Goal: Task Accomplishment & Management: Manage account settings

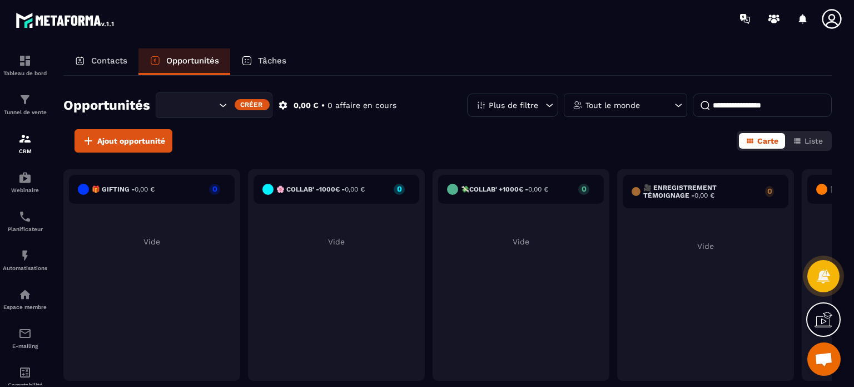
click at [207, 110] on input "Search for option" at bounding box center [191, 105] width 51 height 12
click at [205, 124] on p "Programme Ariane" at bounding box center [213, 128] width 93 height 11
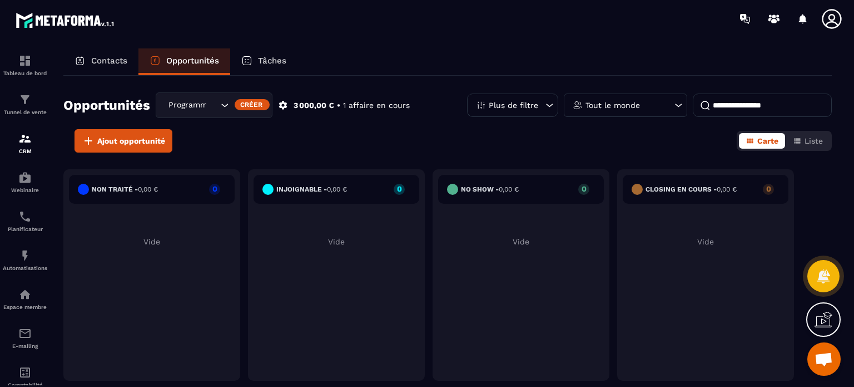
click at [828, 331] on div at bounding box center [823, 319] width 34 height 34
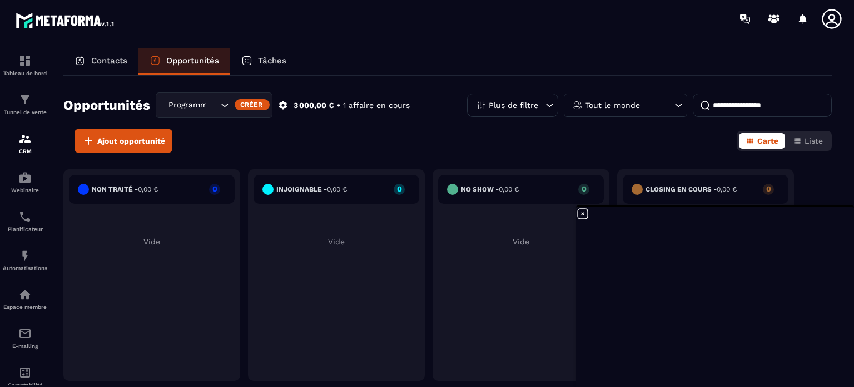
click at [581, 215] on icon at bounding box center [583, 214] width 10 height 10
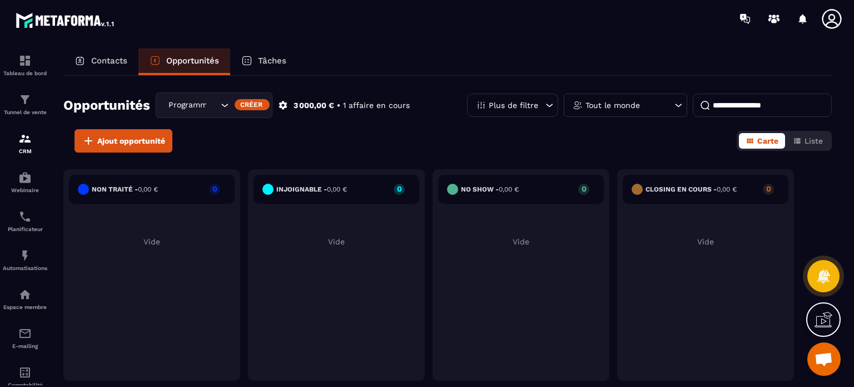
click at [565, 155] on div "Opportunités Programme [PERSON_NAME] 3 000,00 € • 1 affaire en cours Plus de fi…" at bounding box center [447, 230] width 769 height 309
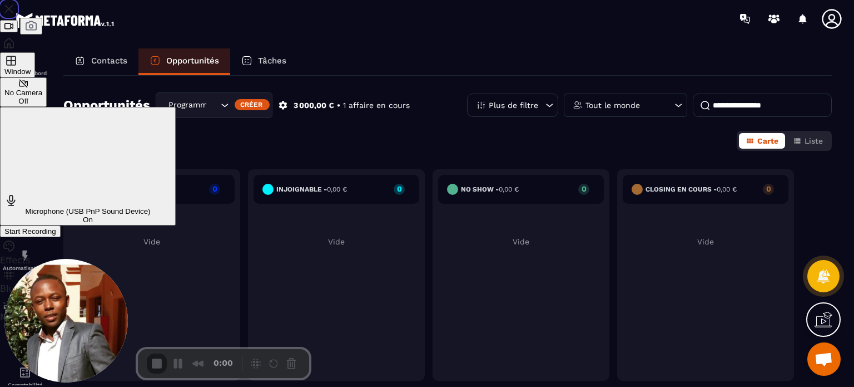
click at [56, 227] on span "Start Recording" at bounding box center [30, 231] width 52 height 8
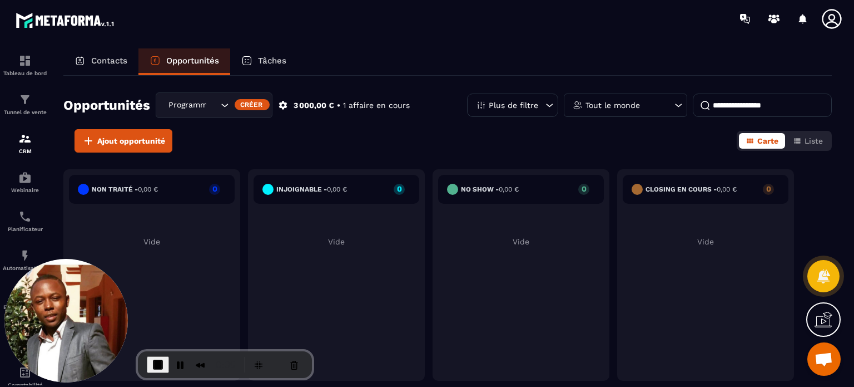
click at [828, 243] on div "Non traité - 0,00 € 0 Vide injoignable - 0,00 € 0 Vide No show - 0,00 € 0 Vide …" at bounding box center [447, 280] width 769 height 222
click at [805, 138] on span "Liste" at bounding box center [814, 140] width 18 height 9
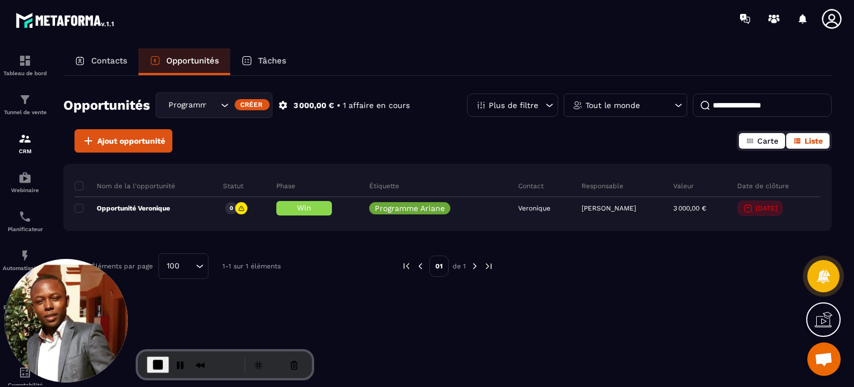
click at [759, 138] on span "Carte" at bounding box center [768, 140] width 21 height 9
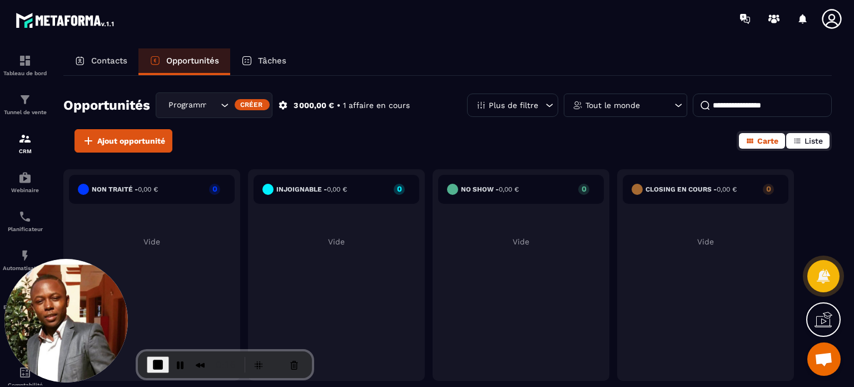
click at [809, 141] on span "Liste" at bounding box center [814, 140] width 18 height 9
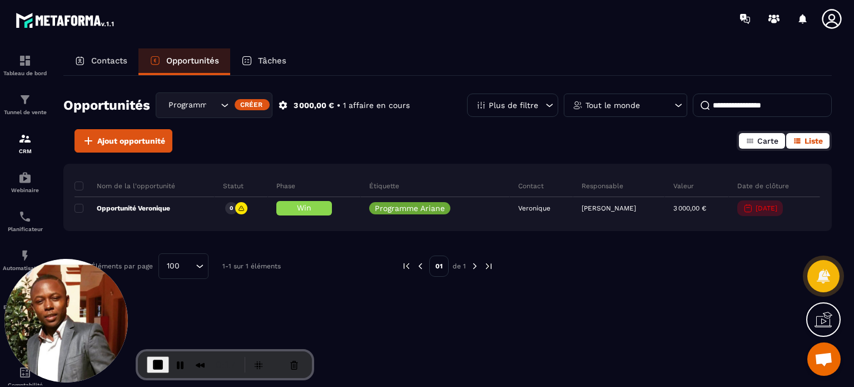
click at [779, 144] on button "Carte" at bounding box center [762, 141] width 46 height 16
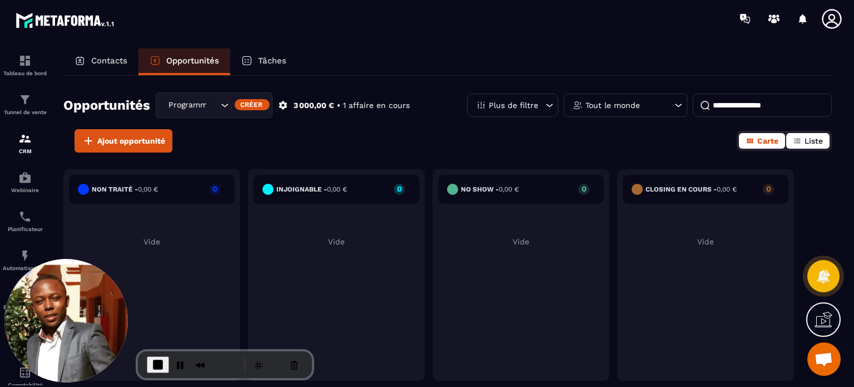
click at [805, 141] on span "Liste" at bounding box center [814, 140] width 18 height 9
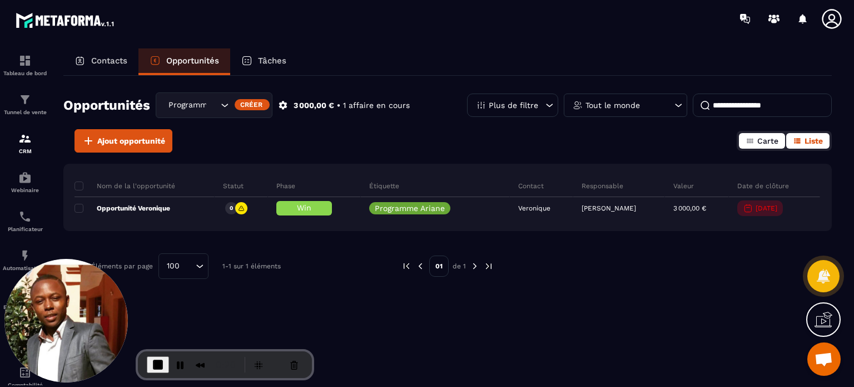
click at [763, 143] on span "Carte" at bounding box center [768, 140] width 21 height 9
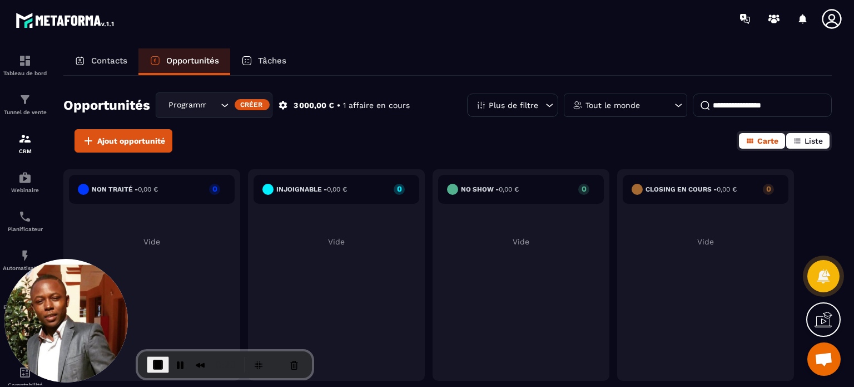
click at [805, 142] on span "Liste" at bounding box center [814, 140] width 18 height 9
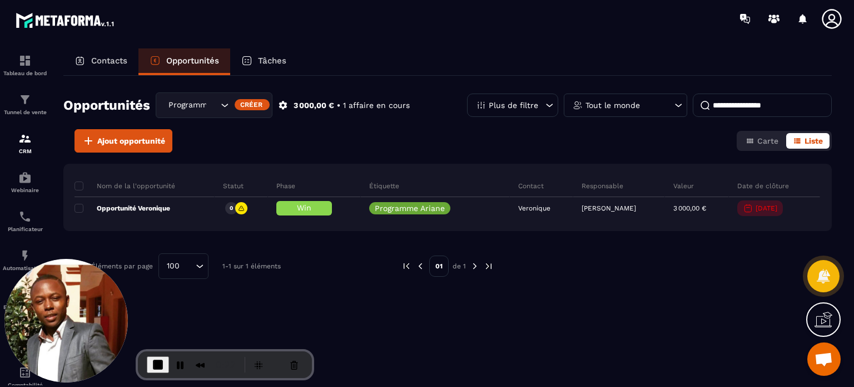
click at [206, 113] on div "Programme Ariane" at bounding box center [214, 105] width 117 height 26
click at [828, 318] on icon at bounding box center [824, 319] width 18 height 18
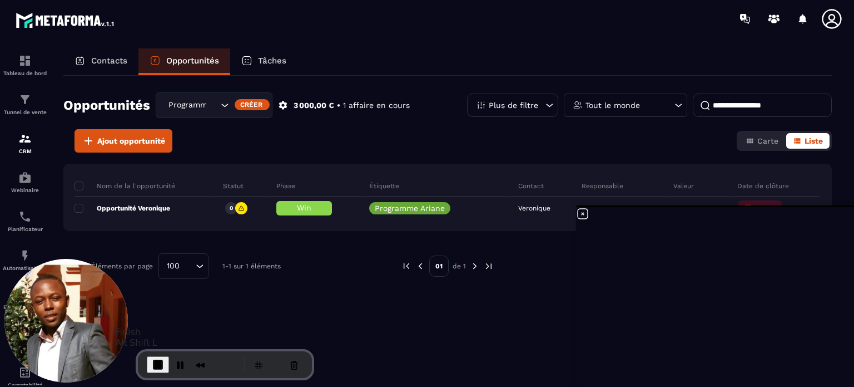
click at [163, 367] on span "End Recording" at bounding box center [157, 364] width 13 height 13
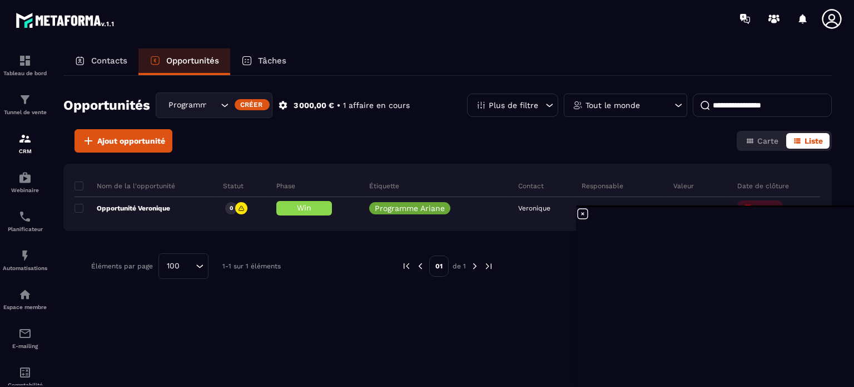
click at [583, 216] on icon at bounding box center [582, 213] width 13 height 13
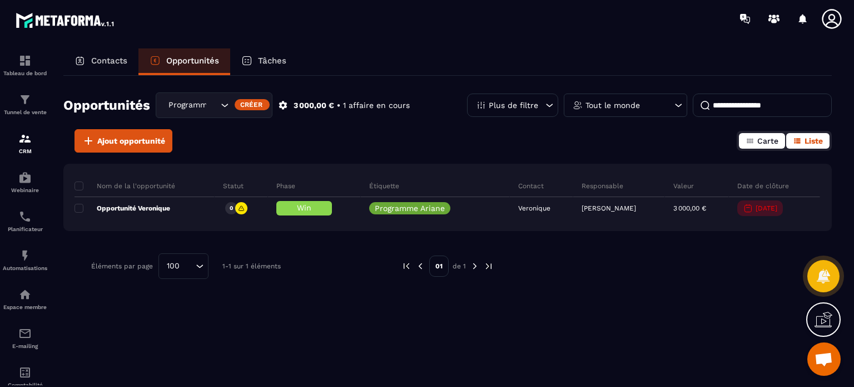
click at [771, 143] on span "Carte" at bounding box center [768, 140] width 21 height 9
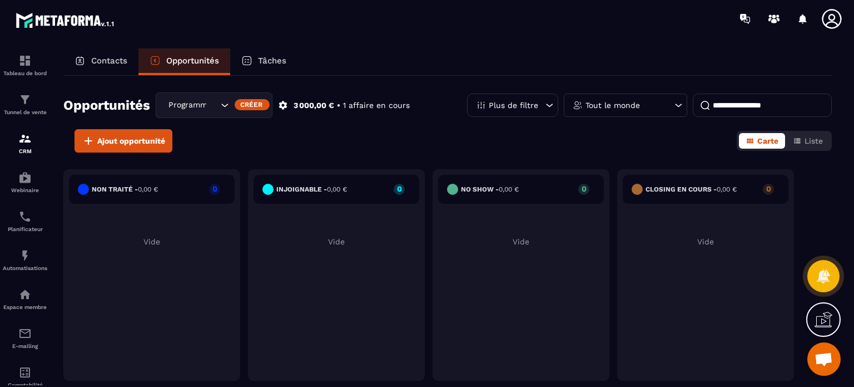
click at [249, 106] on div "Créer" at bounding box center [252, 104] width 35 height 11
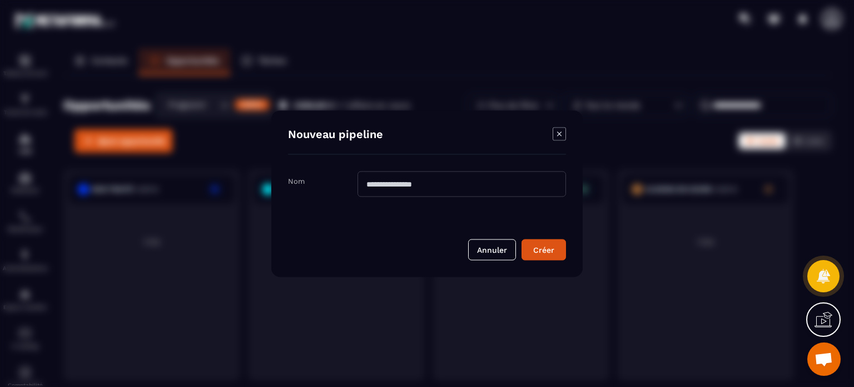
click at [558, 135] on icon "Modal window" at bounding box center [559, 133] width 4 height 4
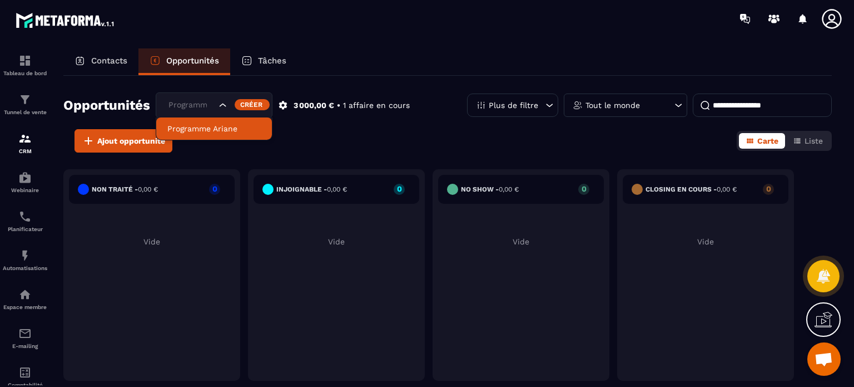
click at [219, 106] on div "Programme Ariane" at bounding box center [214, 105] width 117 height 26
click at [215, 128] on p "Programme Ariane" at bounding box center [213, 128] width 93 height 11
click at [283, 104] on icon at bounding box center [283, 105] width 10 height 10
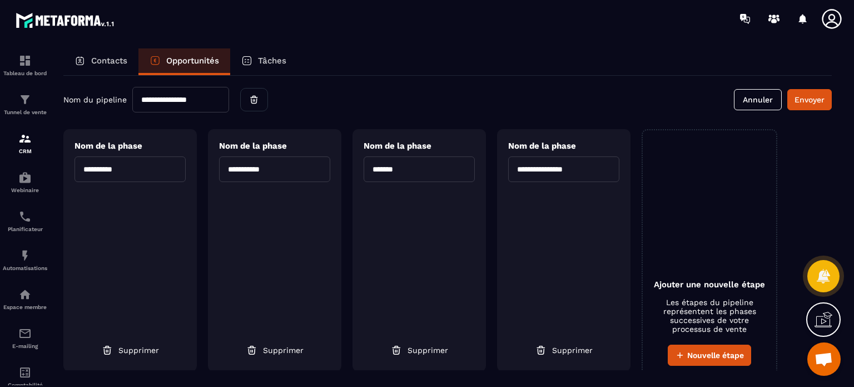
click at [279, 167] on input "**********" at bounding box center [274, 169] width 111 height 26
click at [127, 68] on div "Contacts" at bounding box center [100, 61] width 75 height 27
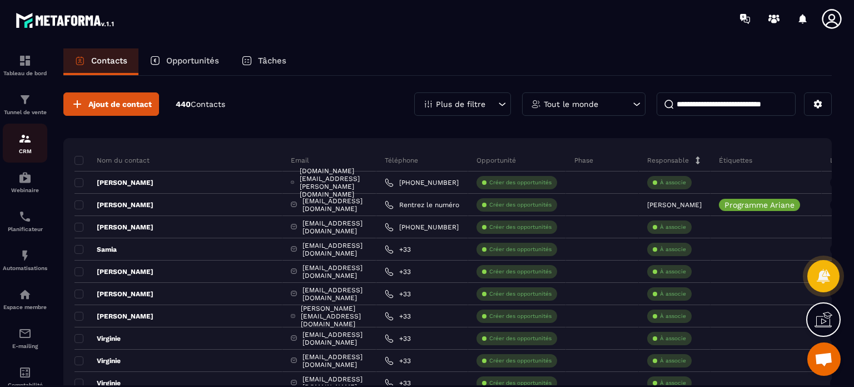
click at [21, 153] on p "CRM" at bounding box center [25, 151] width 44 height 6
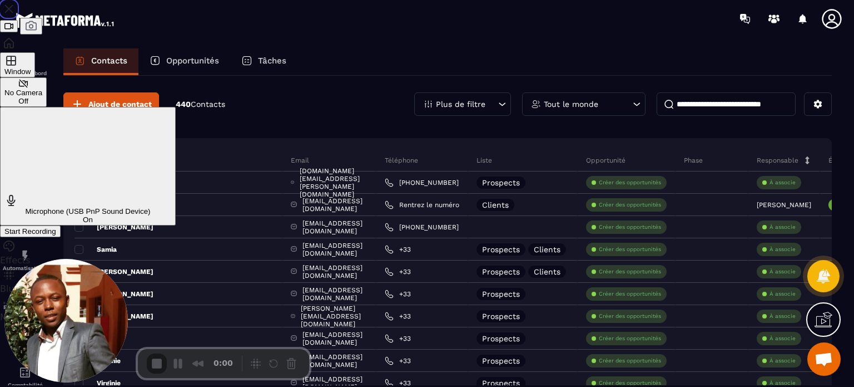
click at [56, 227] on span "Start Recording" at bounding box center [30, 231] width 52 height 8
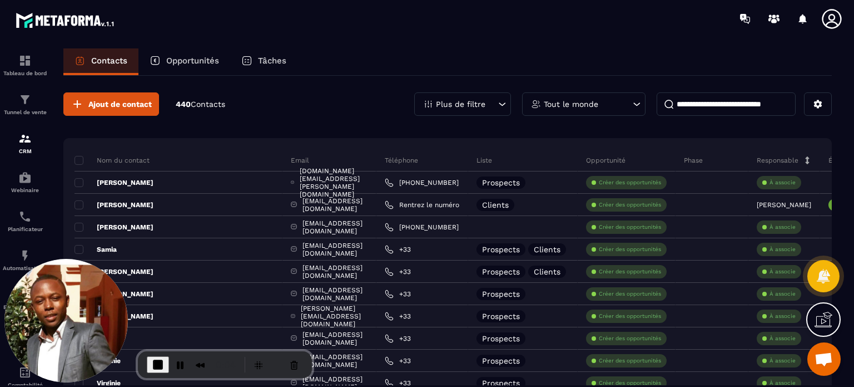
click at [198, 64] on p "Opportunités" at bounding box center [192, 61] width 53 height 10
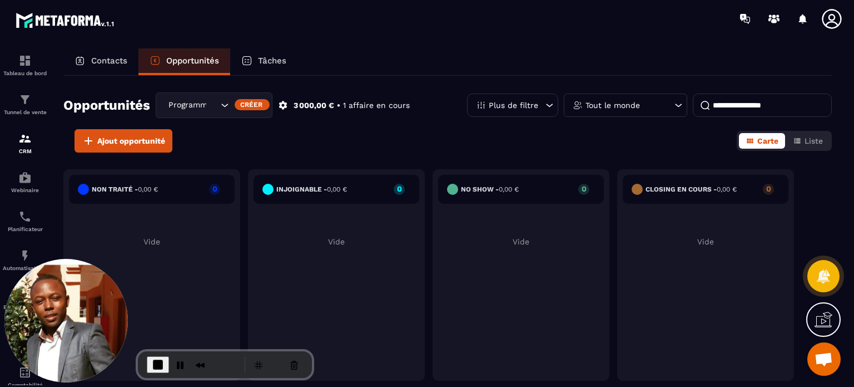
click at [805, 196] on div "Non traité - 0,00 € 0 Vide injoignable - 0,00 € 0 Vide No show - 0,00 € 0 Vide …" at bounding box center [447, 280] width 769 height 222
click at [800, 140] on icon "button" at bounding box center [797, 140] width 9 height 9
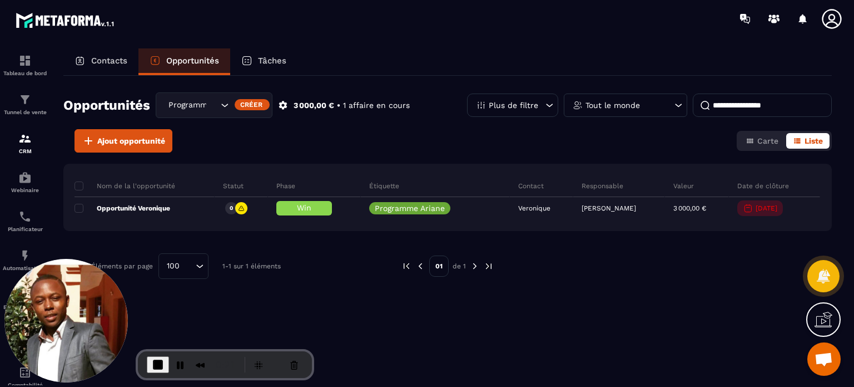
click at [288, 104] on icon at bounding box center [283, 105] width 10 height 10
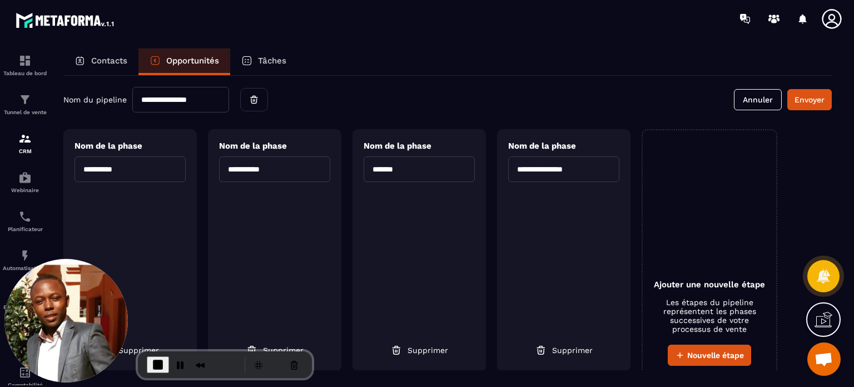
click at [140, 170] on input "**********" at bounding box center [130, 169] width 111 height 26
click at [253, 180] on input "**********" at bounding box center [274, 169] width 111 height 26
click at [407, 178] on input "*******" at bounding box center [419, 169] width 111 height 26
click at [824, 318] on icon at bounding box center [824, 319] width 18 height 18
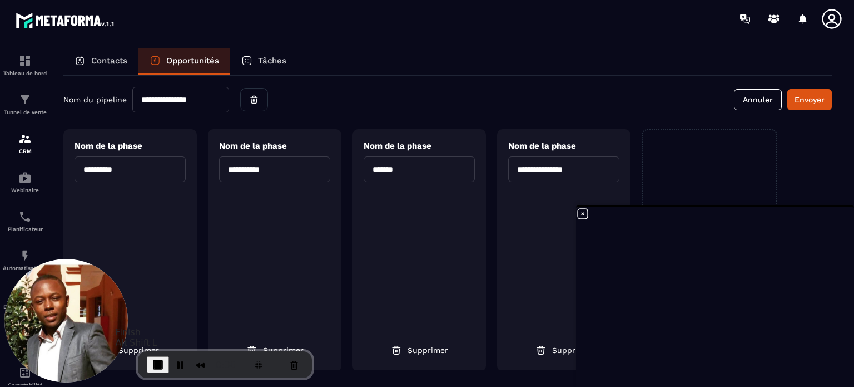
click at [156, 367] on span "End Recording" at bounding box center [157, 364] width 13 height 13
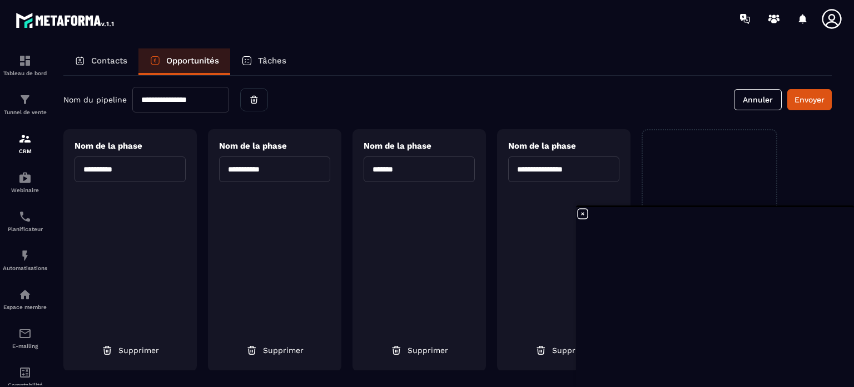
click at [828, 10] on icon at bounding box center [831, 18] width 19 height 19
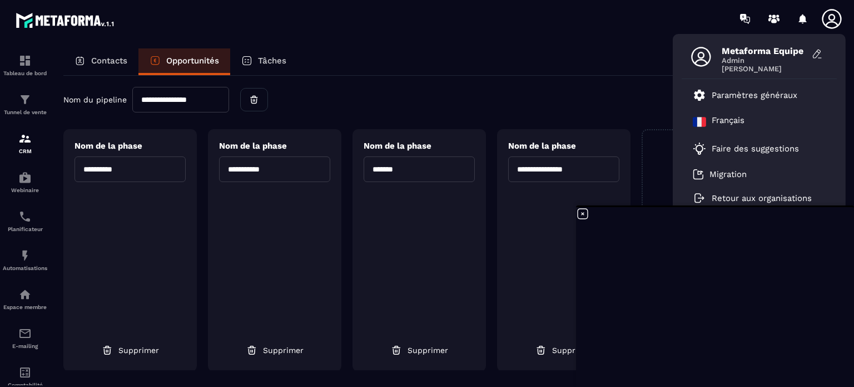
click at [580, 215] on icon at bounding box center [582, 213] width 13 height 13
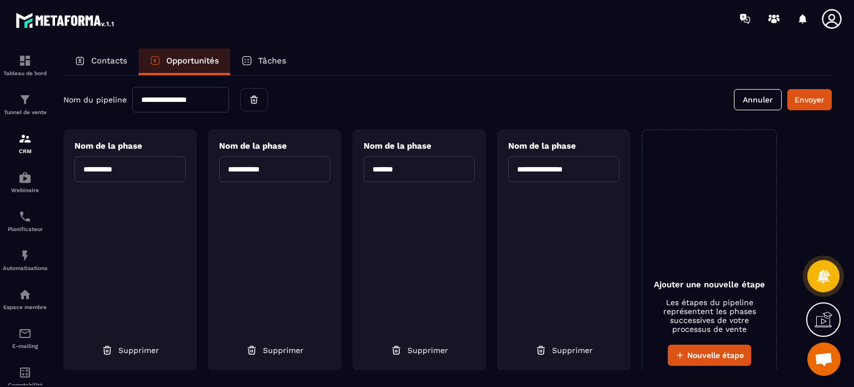
click at [828, 12] on icon at bounding box center [832, 19] width 22 height 22
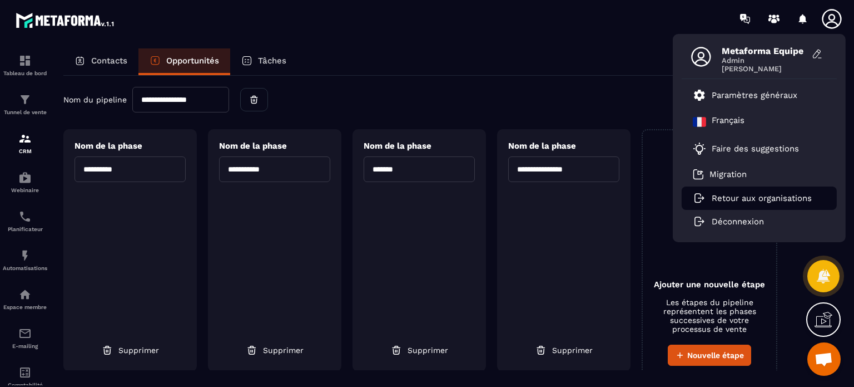
click at [746, 196] on p "Retour aux organisations" at bounding box center [762, 198] width 100 height 10
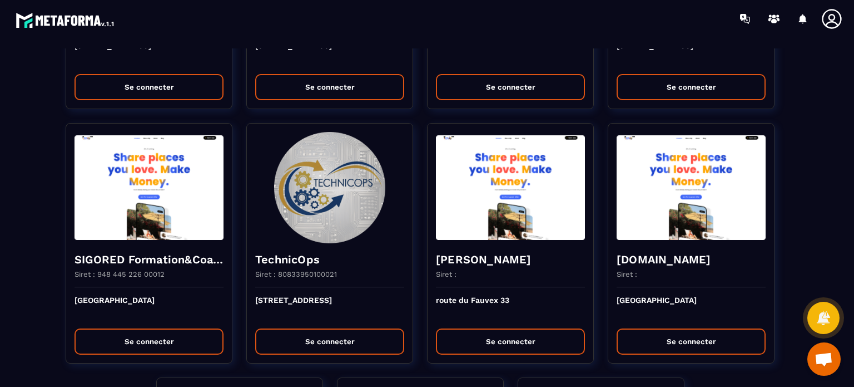
scroll to position [2280, 0]
